Goal: Information Seeking & Learning: Learn about a topic

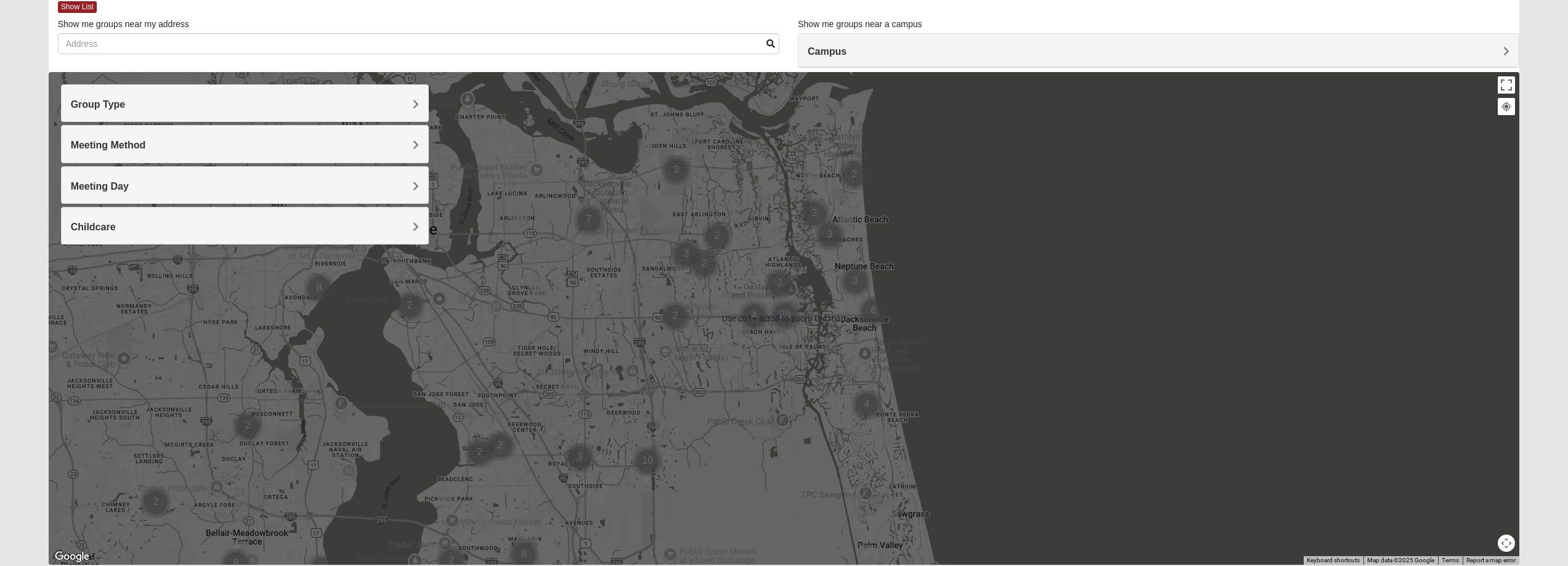
scroll to position [51, 0]
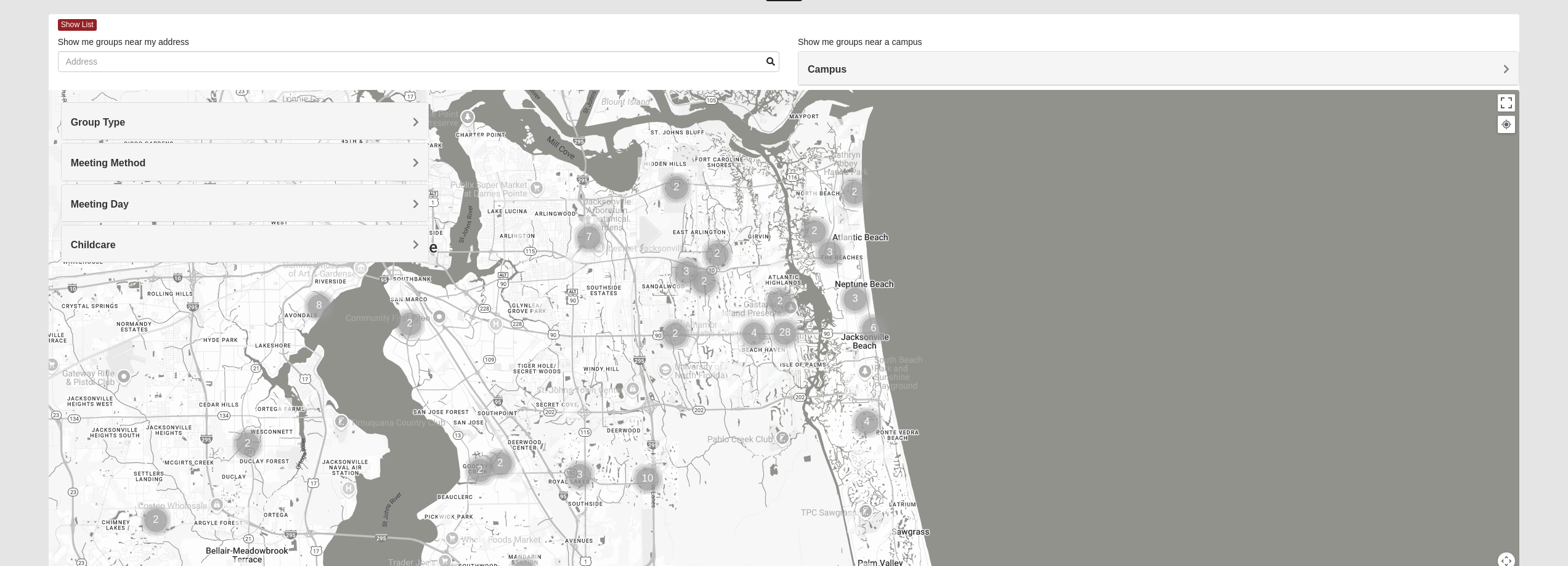
click at [1335, 73] on h4 "Campus" at bounding box center [1159, 69] width 702 height 12
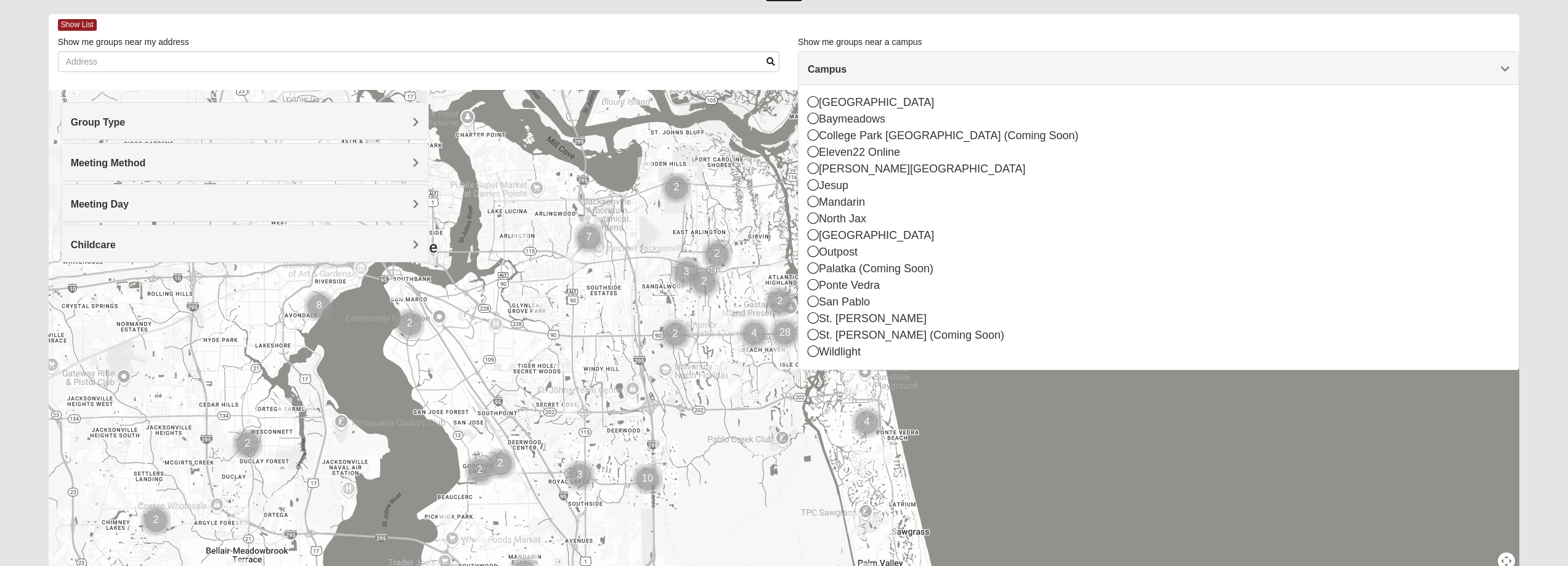
click at [1335, 73] on h4 "Campus" at bounding box center [1159, 69] width 702 height 12
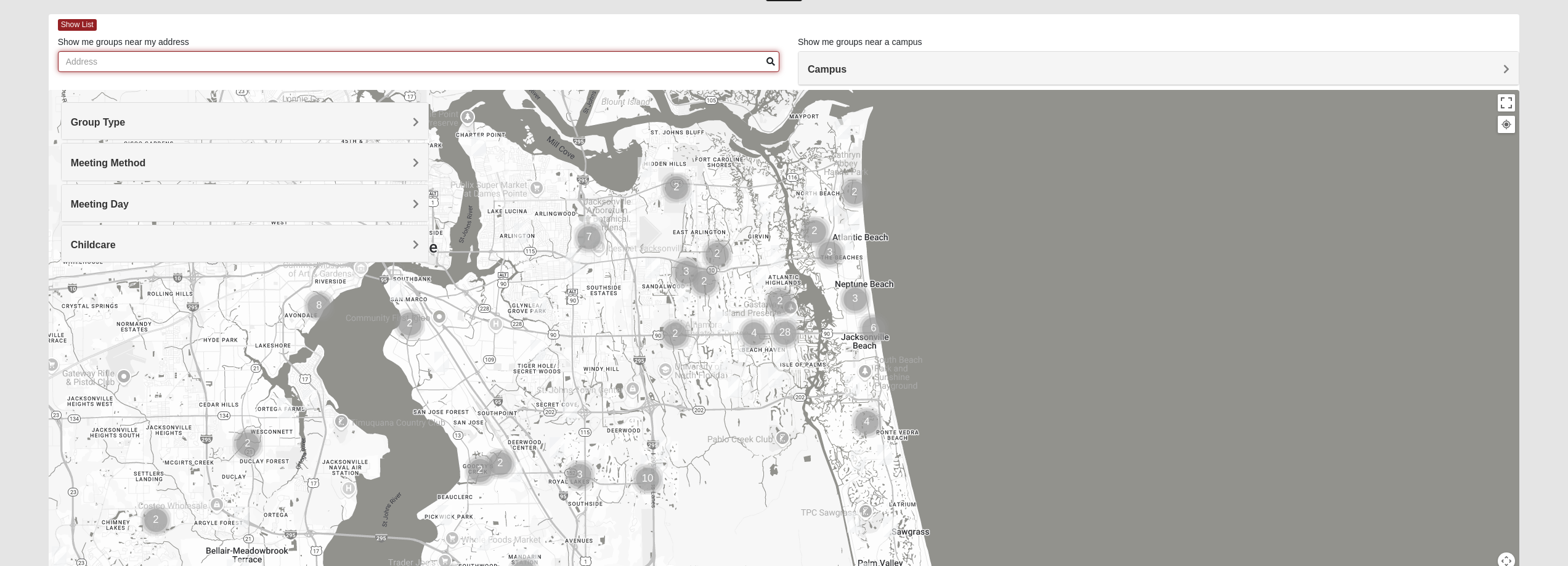
click at [230, 63] on input "Show me groups near my address" at bounding box center [418, 61] width 721 height 21
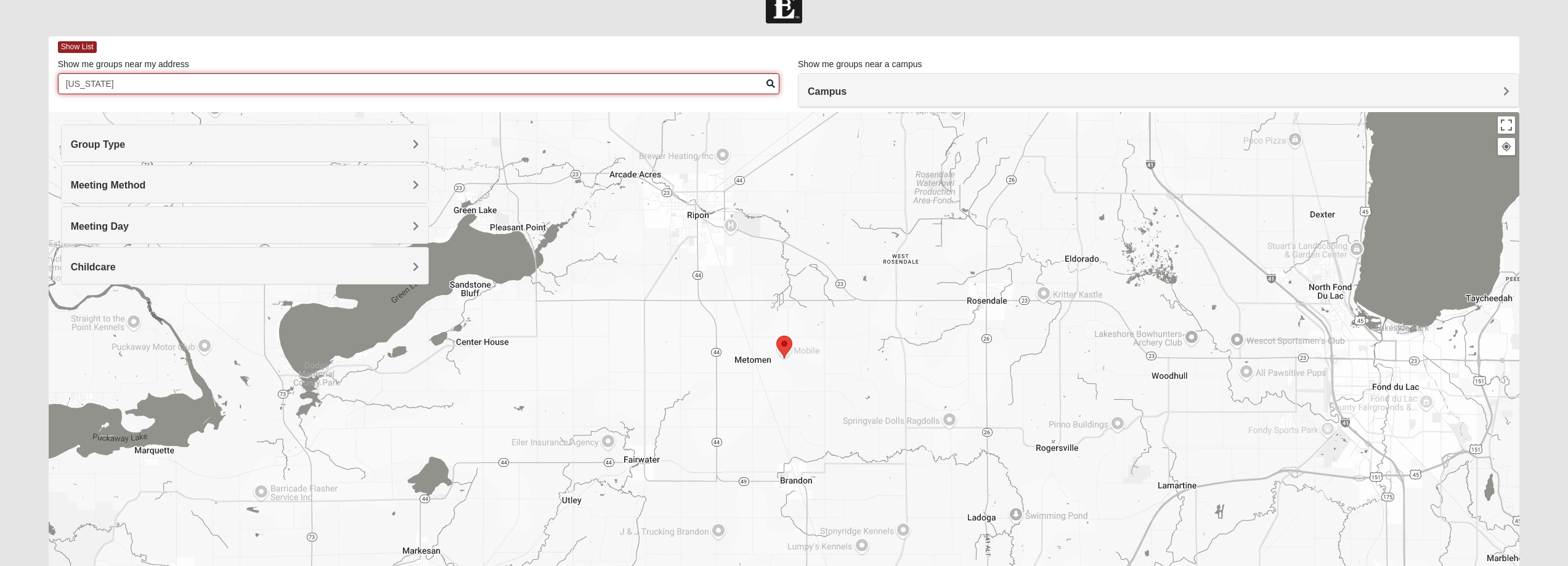
scroll to position [25, 0]
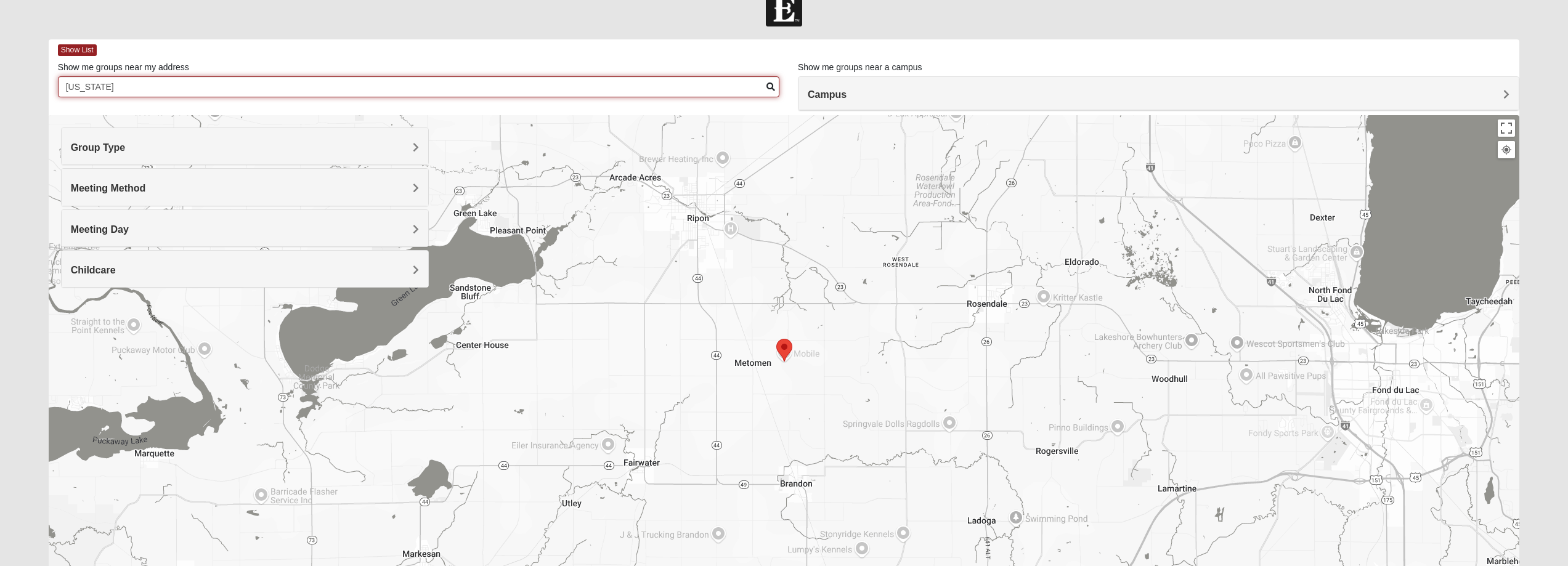
type input "[US_STATE]"
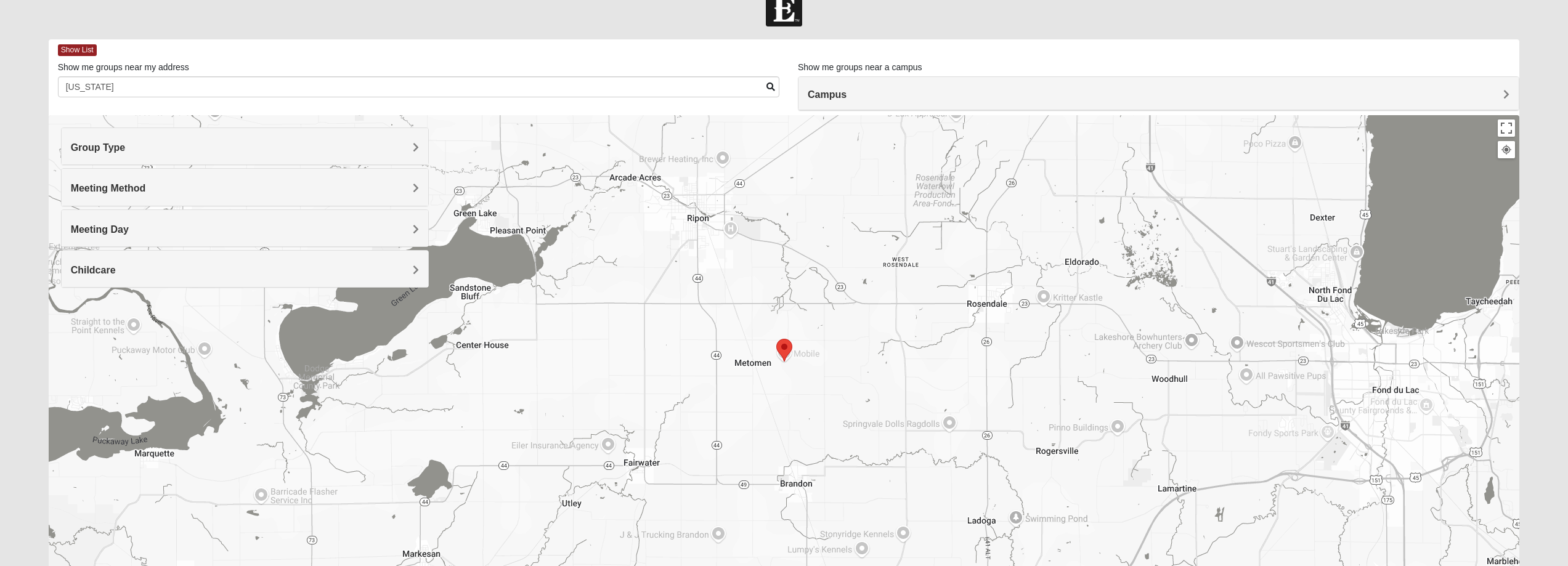
click at [1507, 151] on div at bounding box center [1506, 149] width 11 height 11
click at [1507, 128] on button "Toggle fullscreen view" at bounding box center [1506, 128] width 18 height 18
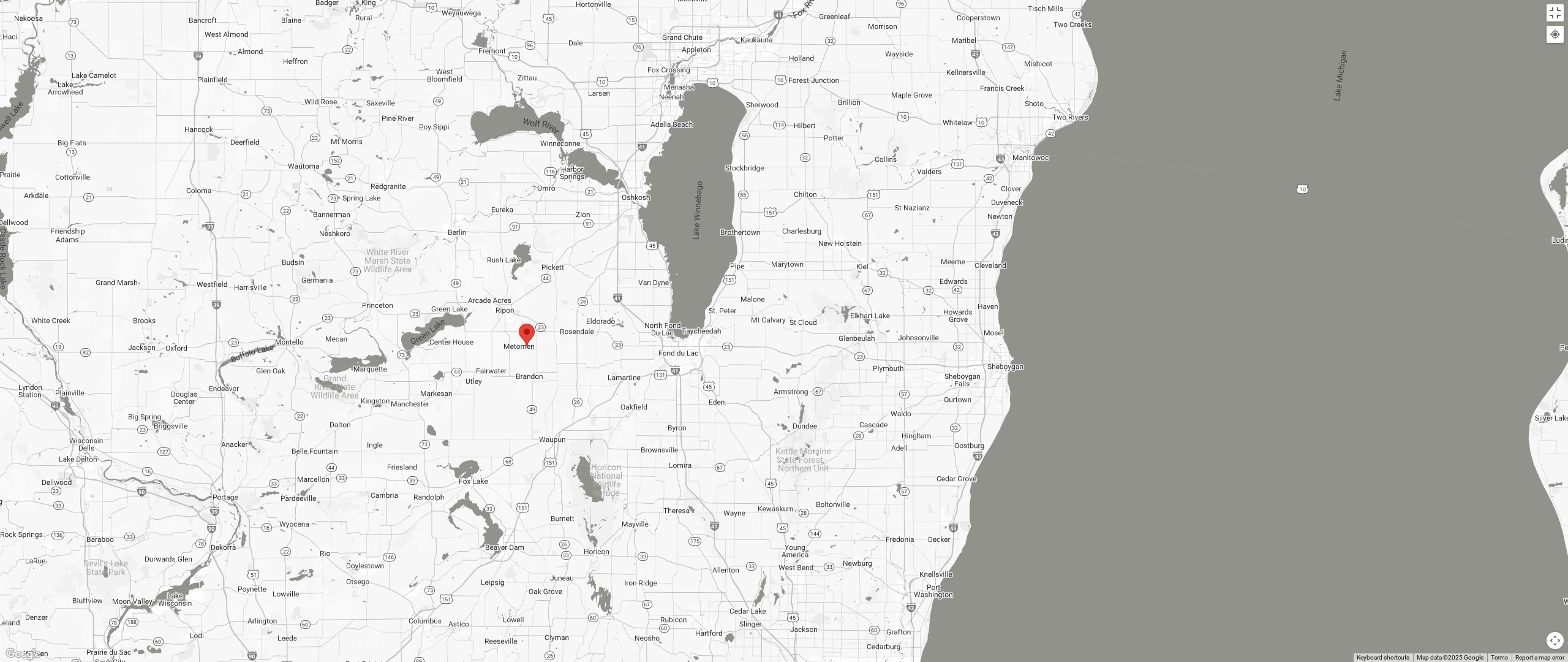
click at [519, 324] on area "Selected Address" at bounding box center [519, 324] width 0 height 0
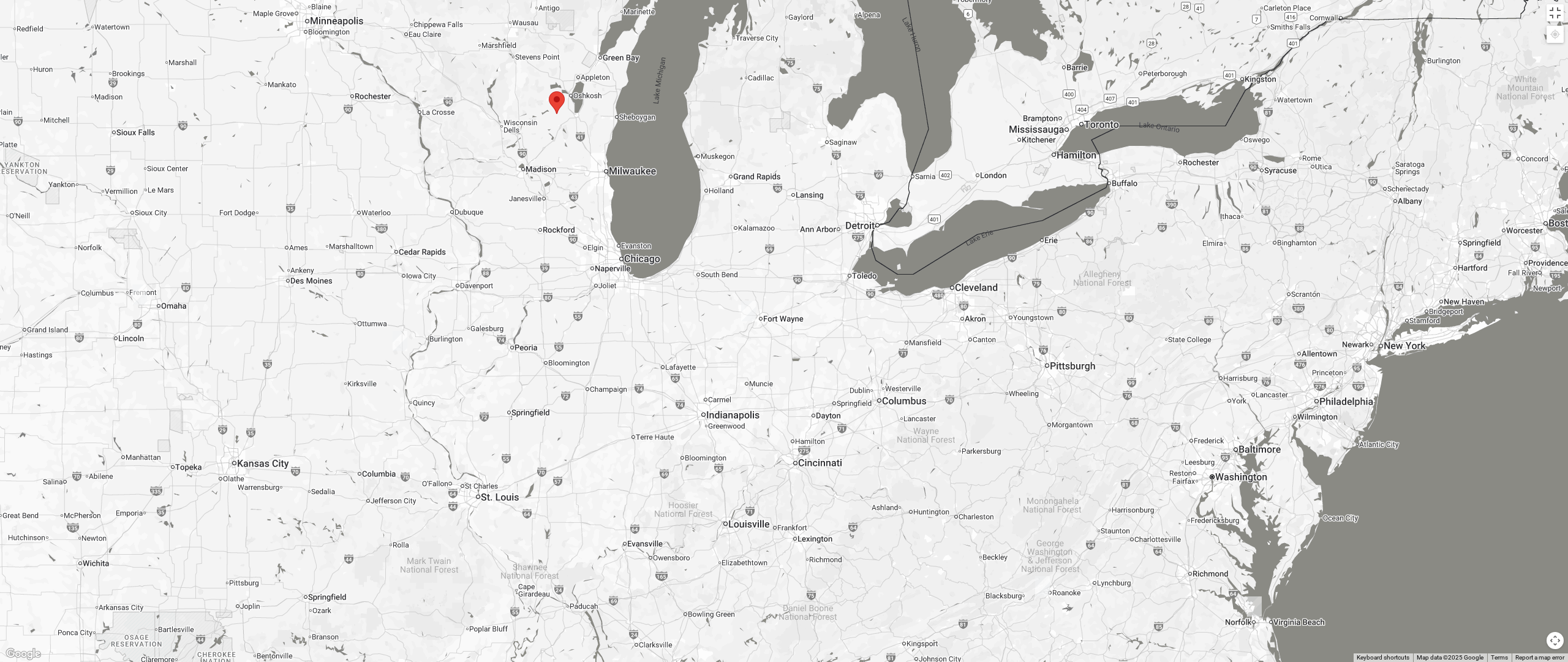
drag, startPoint x: 495, startPoint y: 429, endPoint x: 574, endPoint y: 303, distance: 148.7
click at [574, 303] on div at bounding box center [784, 331] width 1568 height 662
click at [1151, 266] on div at bounding box center [784, 331] width 1568 height 662
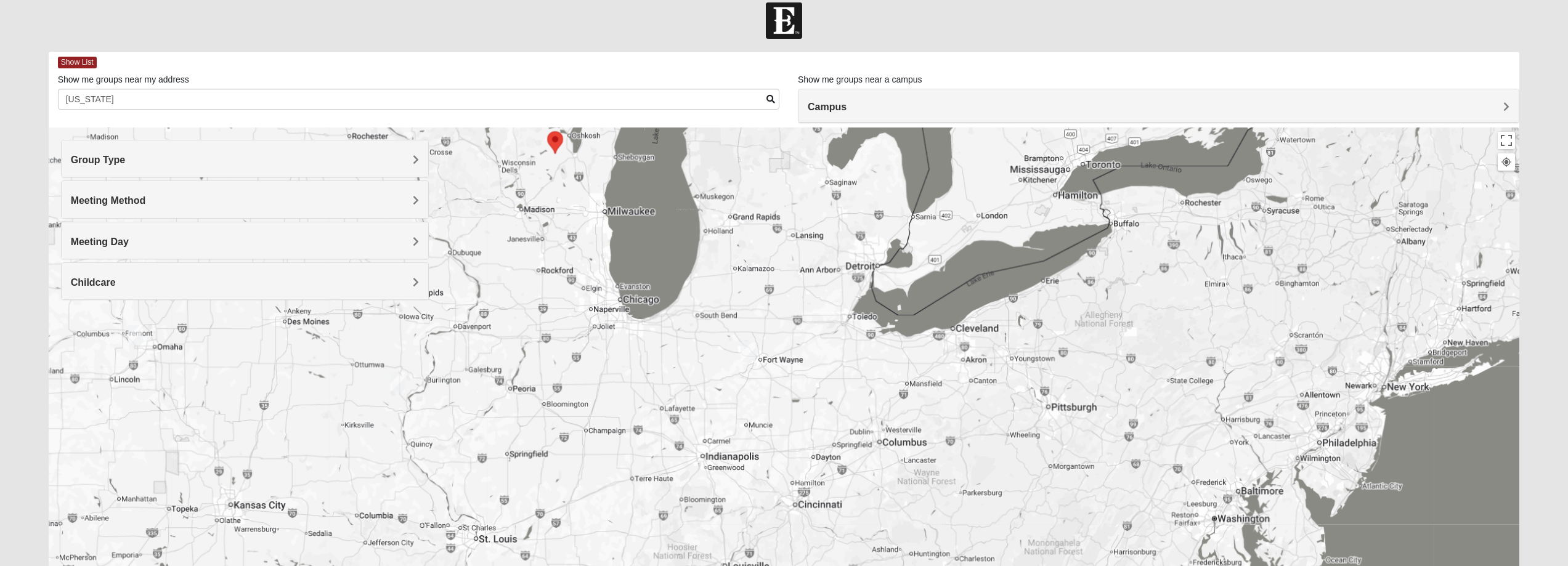
click at [156, 160] on h4 "Group Type" at bounding box center [245, 159] width 348 height 12
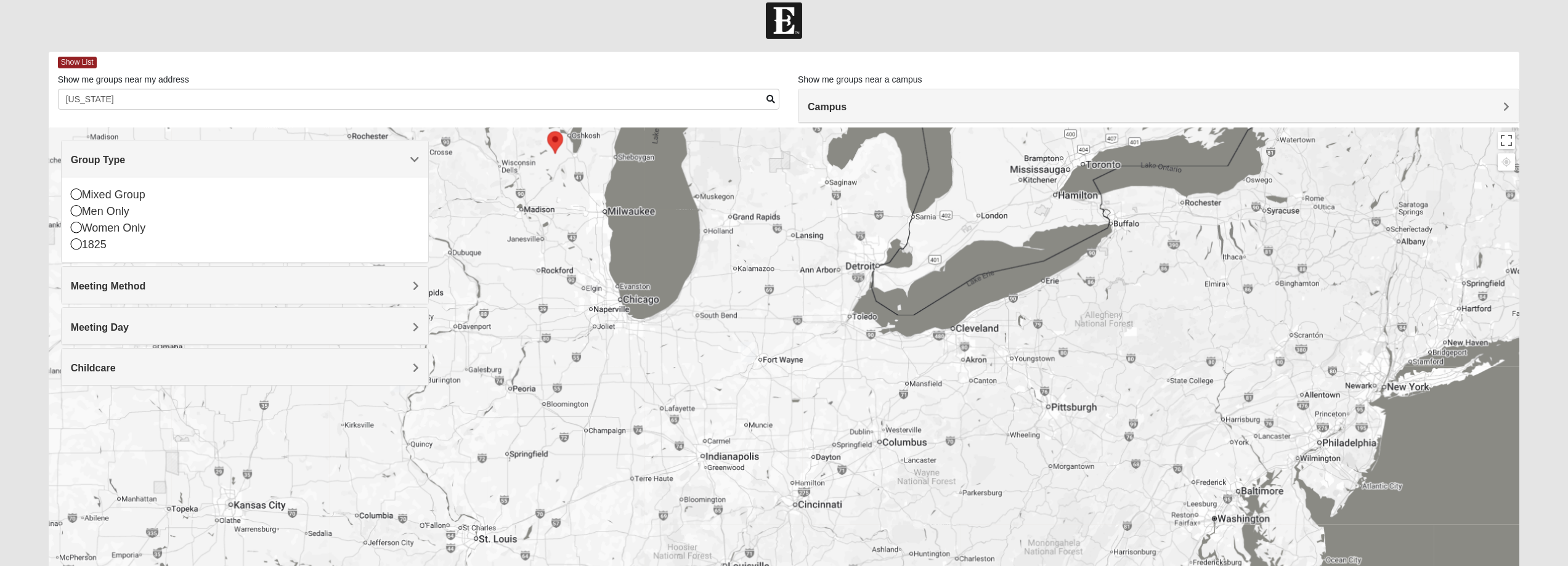
click at [164, 286] on h4 "Meeting Method" at bounding box center [245, 286] width 348 height 12
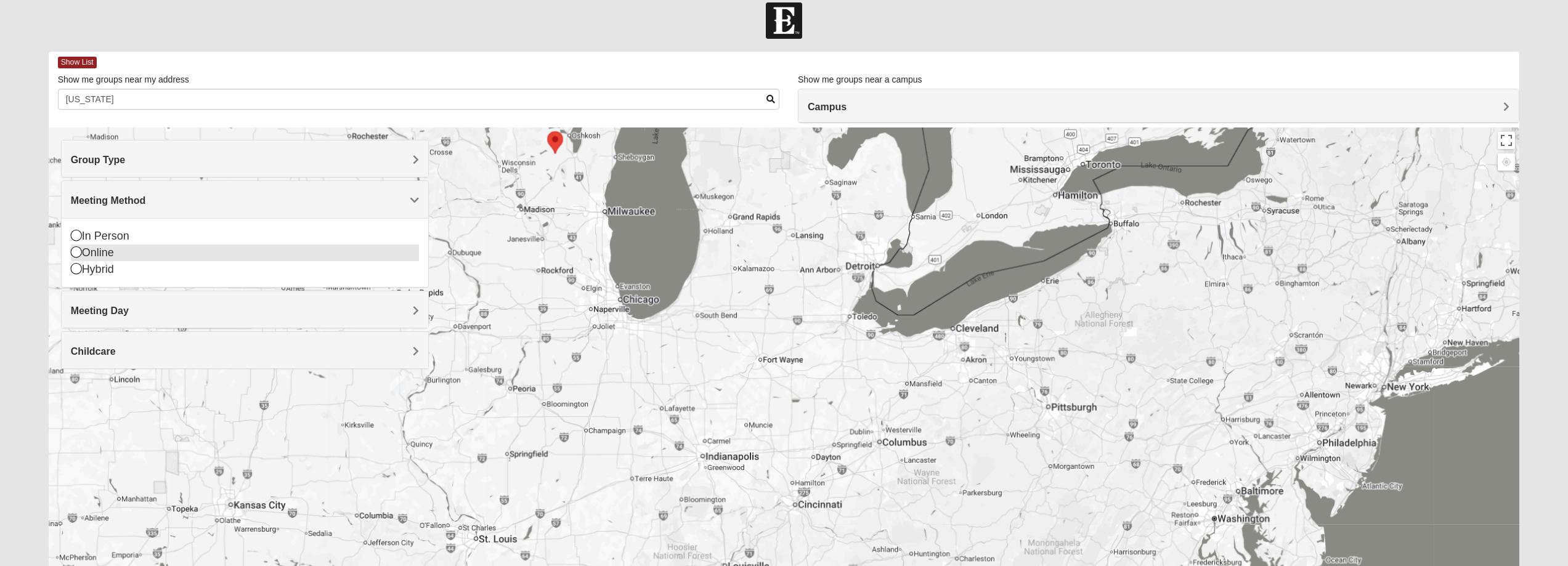
click at [77, 253] on icon at bounding box center [76, 251] width 11 height 11
click at [100, 237] on span "Meeting Day" at bounding box center [99, 241] width 58 height 11
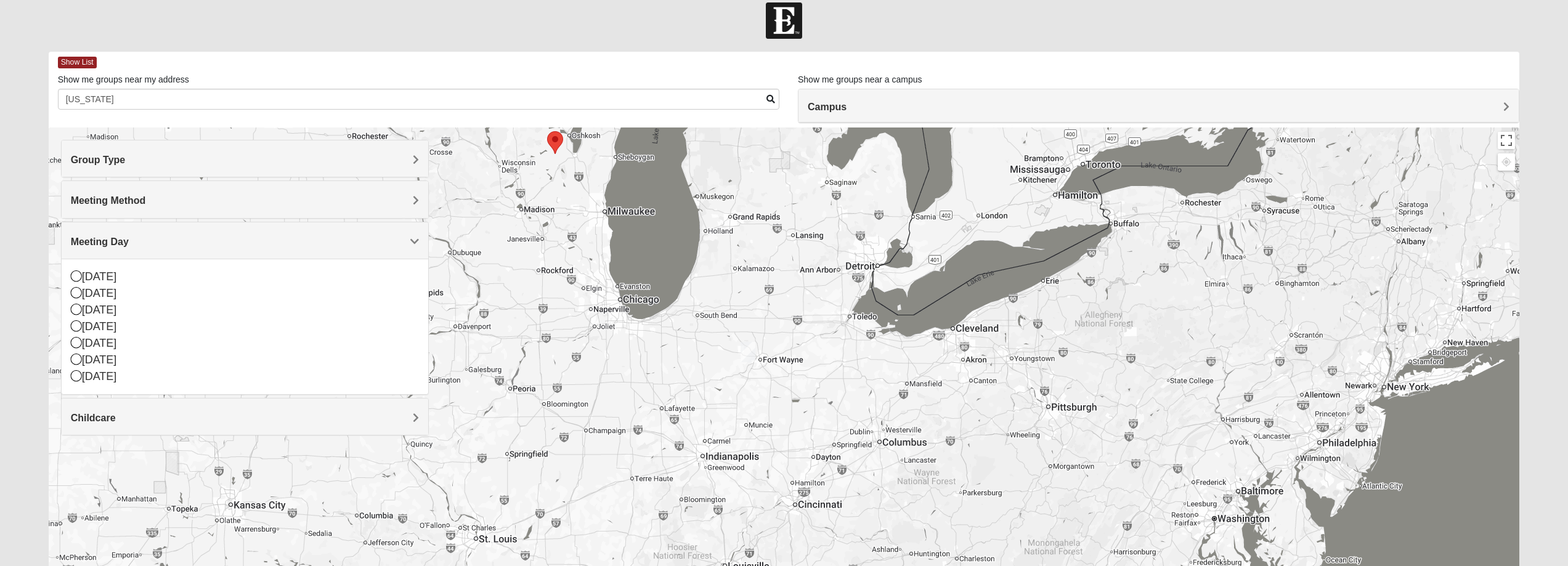
click at [100, 237] on span "Meeting Day" at bounding box center [99, 241] width 58 height 11
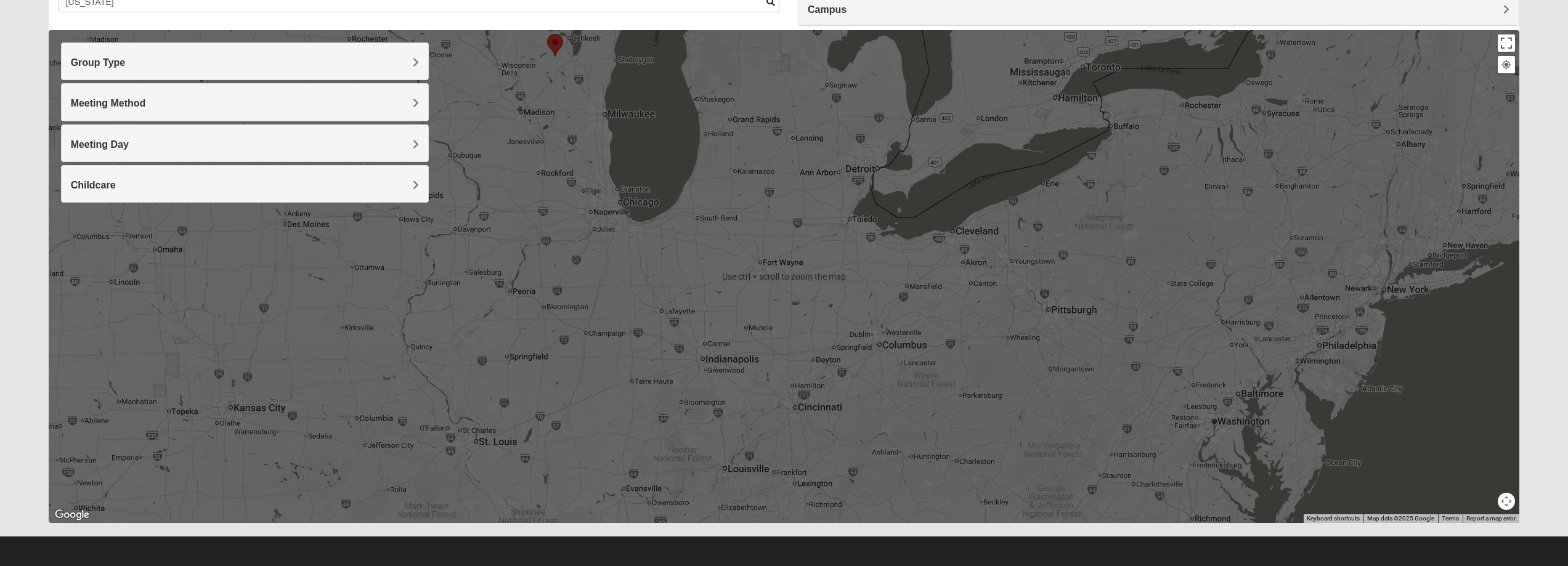
scroll to position [112, 0]
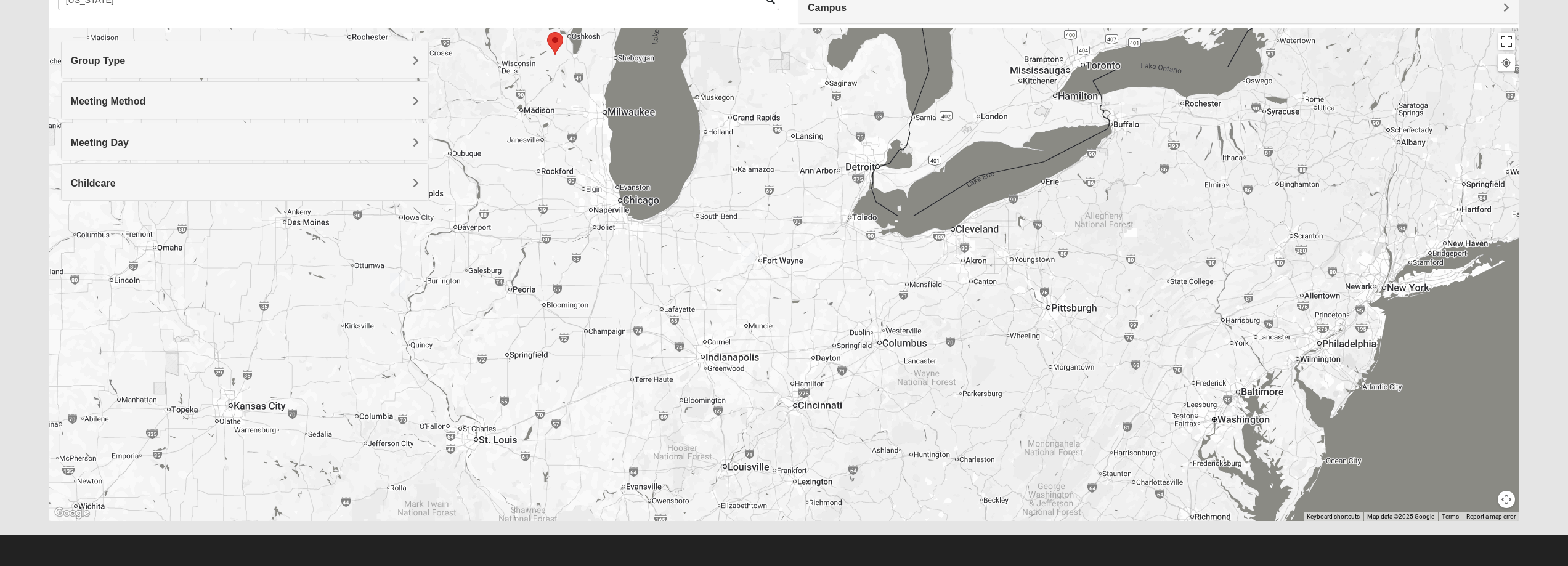
click at [1509, 44] on button "Toggle fullscreen view" at bounding box center [1506, 41] width 18 height 18
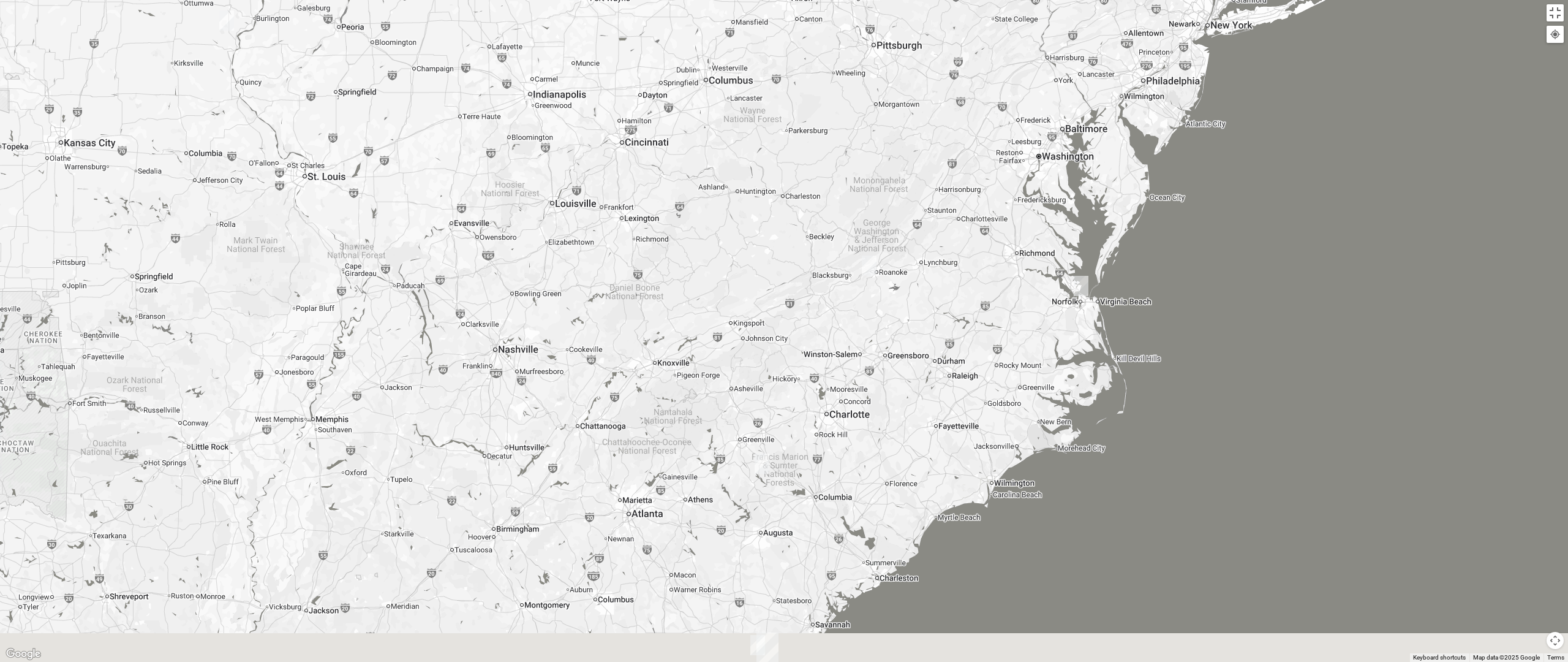
drag, startPoint x: 874, startPoint y: 473, endPoint x: 705, endPoint y: 158, distance: 357.5
click at [701, 137] on div at bounding box center [784, 331] width 1568 height 662
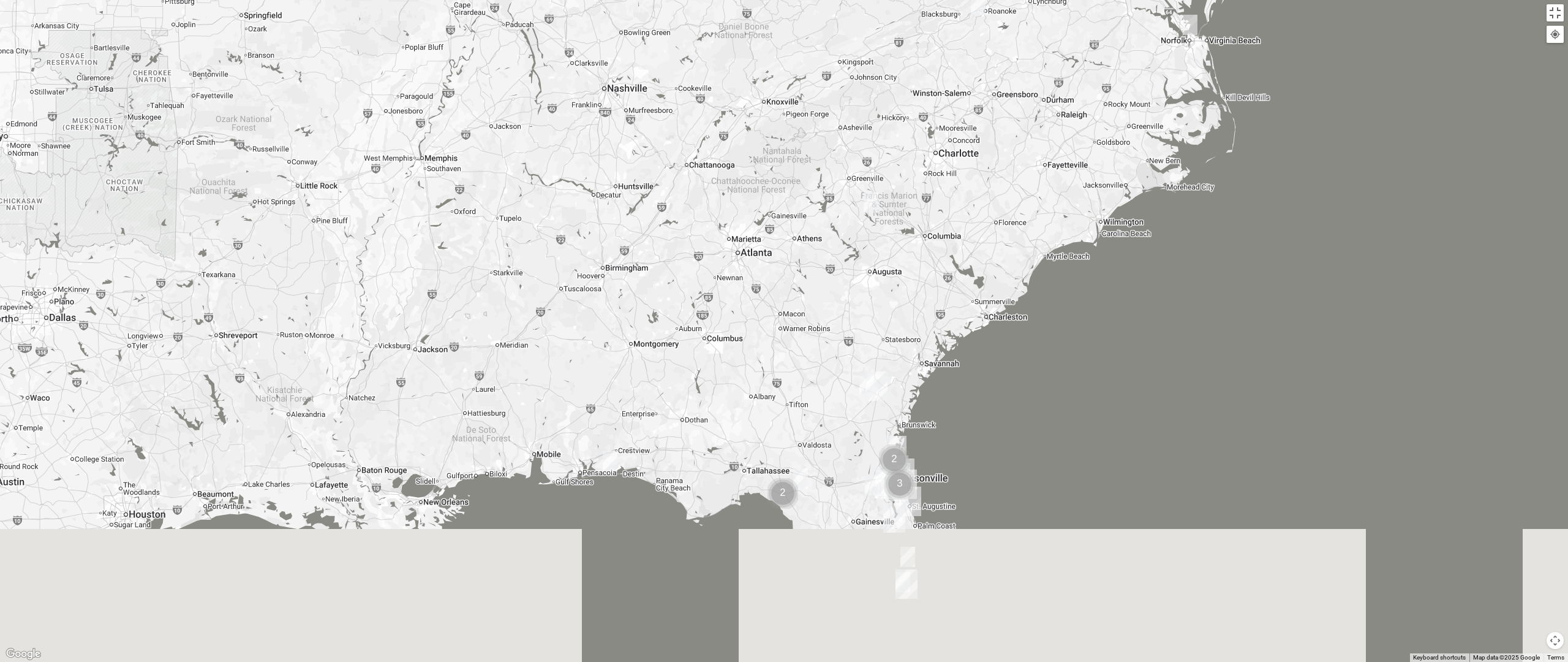
drag, startPoint x: 596, startPoint y: 521, endPoint x: 744, endPoint y: 273, distance: 288.8
click at [738, 287] on div at bounding box center [784, 331] width 1568 height 662
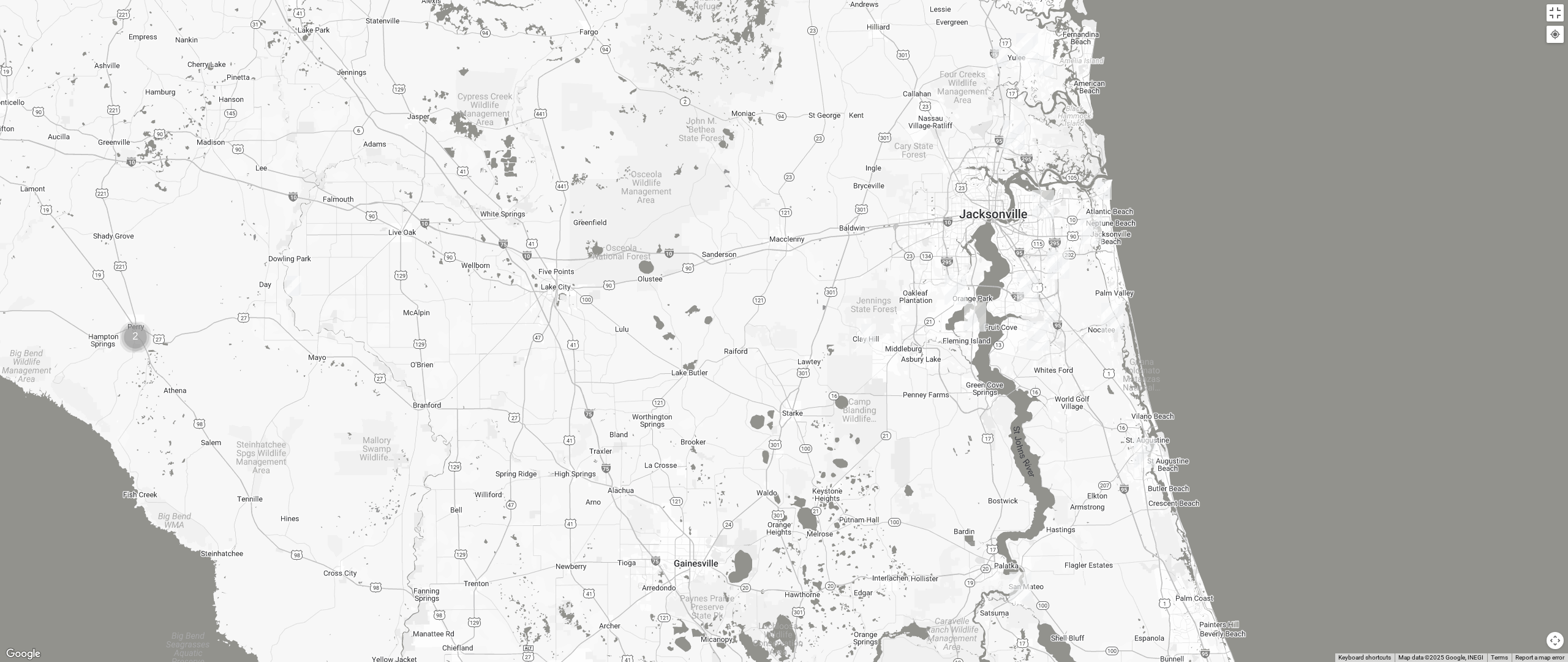
click at [1040, 204] on img "Arlington" at bounding box center [1043, 204] width 22 height 29
click at [1106, 194] on img "Online Mens Hardy 32233" at bounding box center [1105, 189] width 15 height 20
click at [1038, 156] on span "Learn More" at bounding box center [1038, 162] width 51 height 12
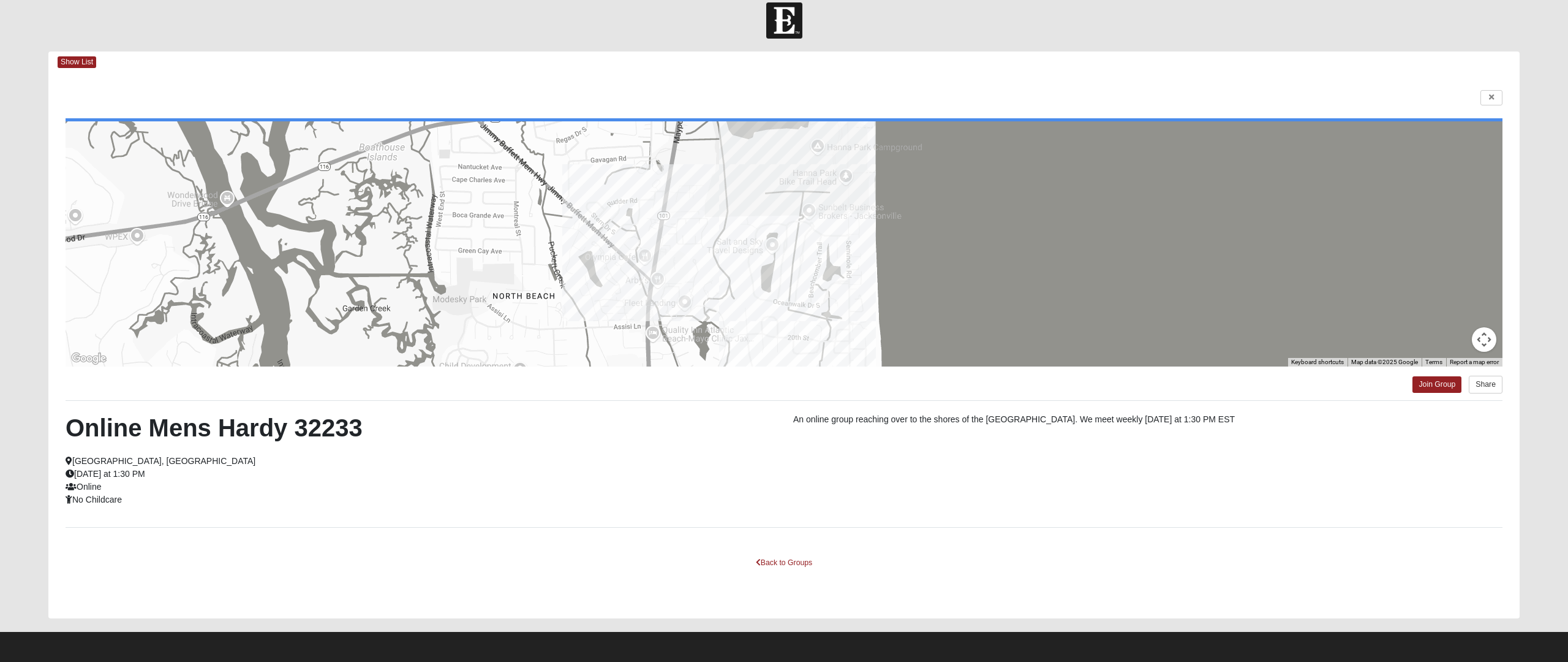
click at [1491, 103] on html "Log In Find A Group Error Show List Loading Groups" at bounding box center [784, 326] width 1568 height 676
click at [1493, 96] on html "Log In Find A Group Error Show List Loading Groups" at bounding box center [784, 326] width 1568 height 676
click at [877, 487] on html "Log In Find A Group Error Show List Loading Groups" at bounding box center [784, 326] width 1568 height 676
click at [803, 560] on html "Log In Find A Group Error Show List Loading Groups" at bounding box center [784, 326] width 1568 height 676
click at [766, 561] on html "Log In Find A Group Error Show List Loading Groups" at bounding box center [784, 326] width 1568 height 676
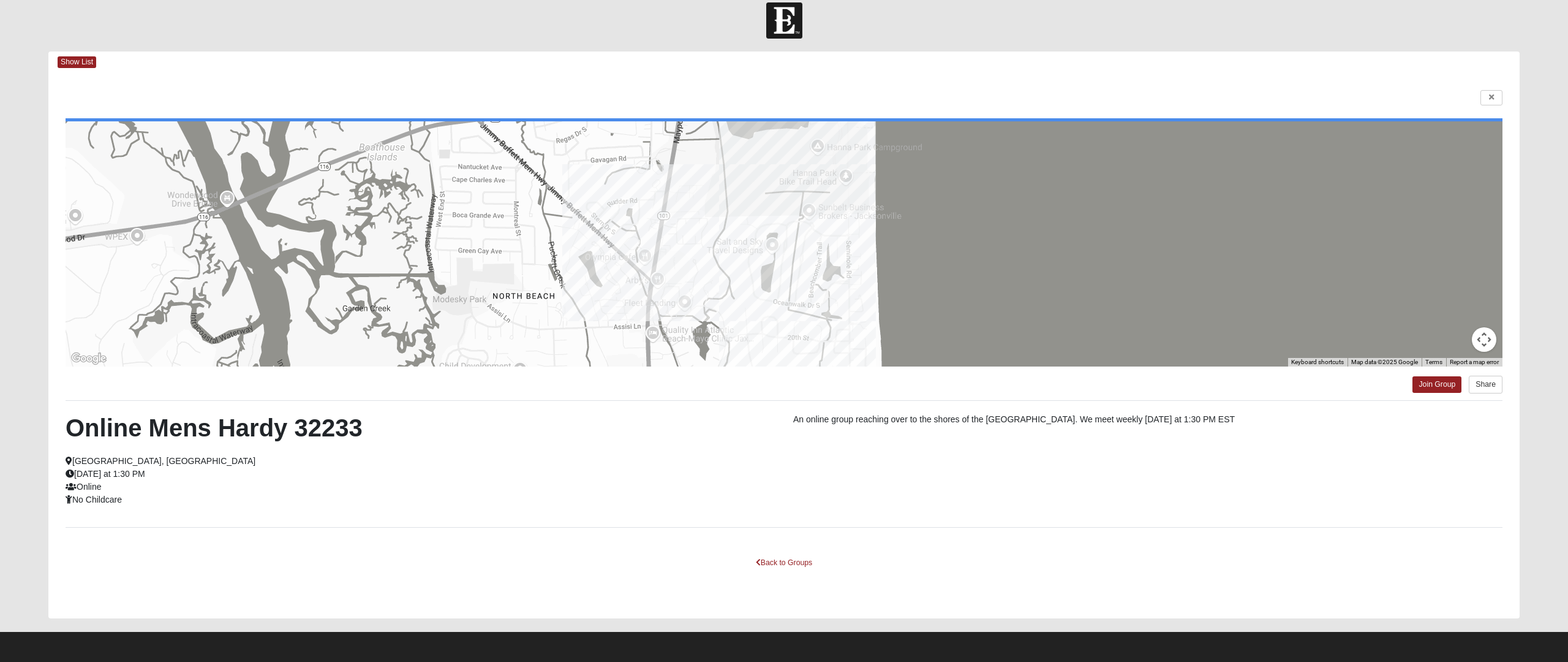
click at [764, 558] on html "Log In Find A Group Error Show List Loading Groups" at bounding box center [784, 326] width 1568 height 676
click at [1490, 96] on html "Log In Find A Group Error Show List Loading Groups" at bounding box center [784, 326] width 1568 height 676
click at [746, 45] on html "Log In Find A Group Error Show List Loading Groups" at bounding box center [784, 326] width 1568 height 676
